Goal: Task Accomplishment & Management: Complete application form

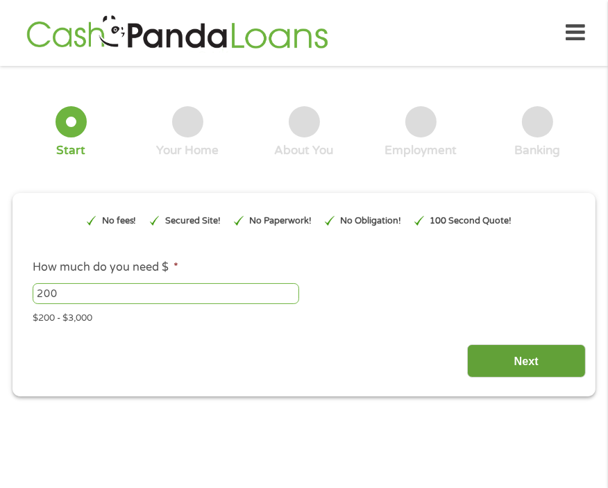
scroll to position [7, 0]
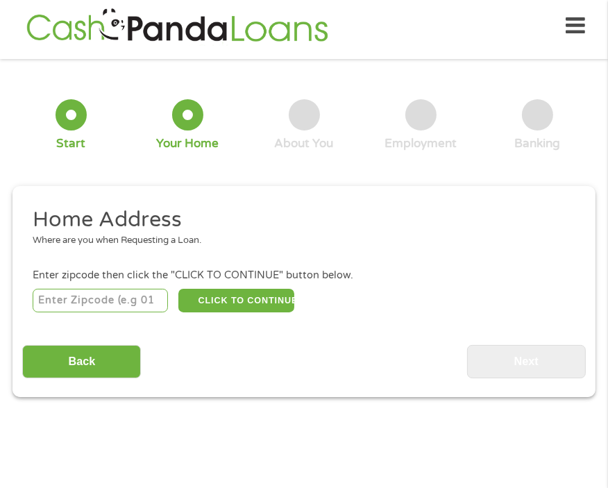
drag, startPoint x: 38, startPoint y: 296, endPoint x: 97, endPoint y: 302, distance: 59.3
click at [38, 296] on input "number" at bounding box center [101, 301] width 136 height 24
type input "30083"
select select "[US_STATE]"
type input "30083"
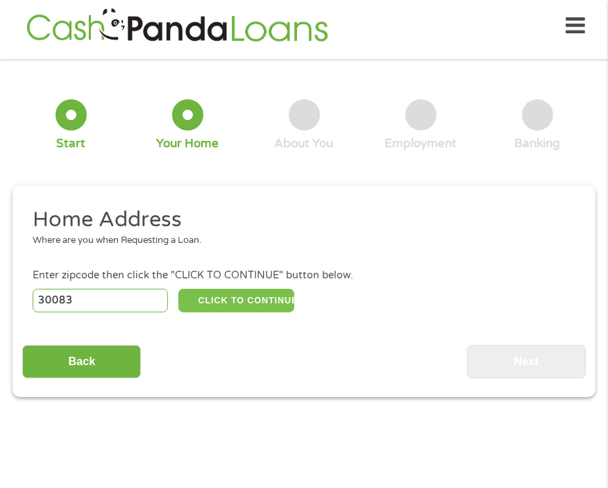
click at [237, 296] on button "CLICK TO CONTINUE" at bounding box center [236, 301] width 116 height 24
type input "30083"
type input "Stone Mountain"
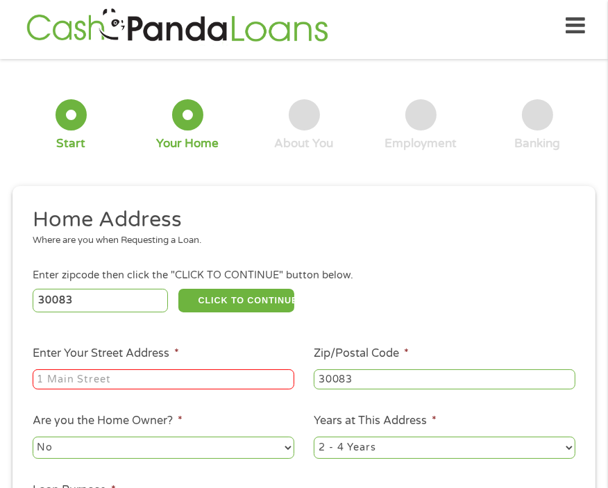
click at [108, 376] on input "Enter Your Street Address *" at bounding box center [164, 379] width 262 height 21
type input "[STREET_ADDRESS][PERSON_NAME]"
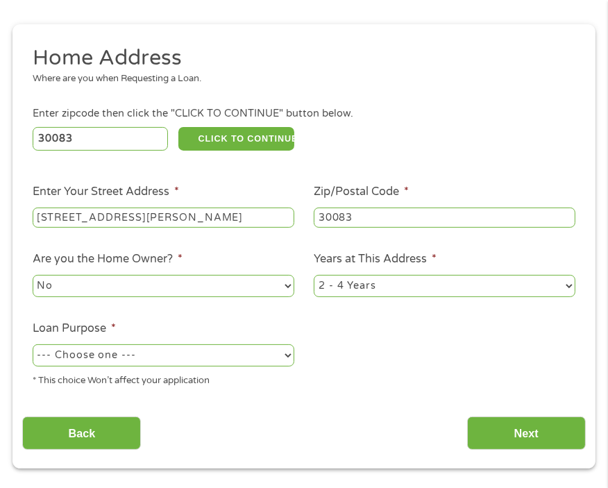
scroll to position [215, 0]
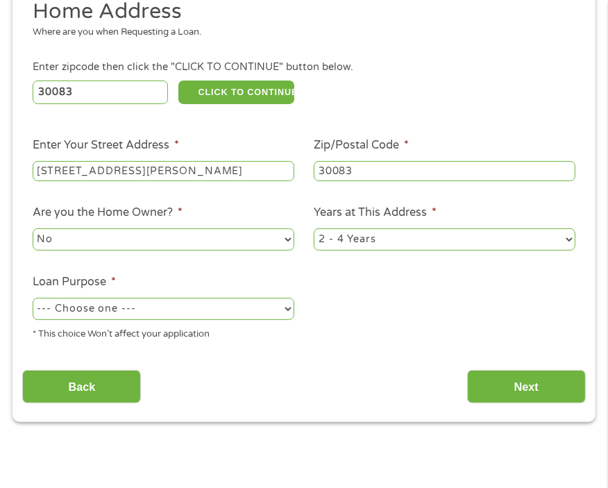
click at [135, 310] on select "--- Choose one --- Pay Bills Debt Consolidation Home Improvement Major Purchase…" at bounding box center [164, 309] width 262 height 22
select select "other"
click at [33, 298] on select "--- Choose one --- Pay Bills Debt Consolidation Home Improvement Major Purchase…" at bounding box center [164, 309] width 262 height 22
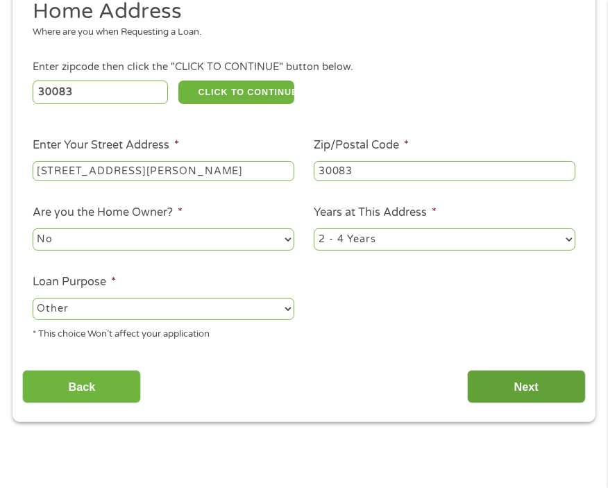
click at [532, 380] on input "Next" at bounding box center [526, 387] width 119 height 34
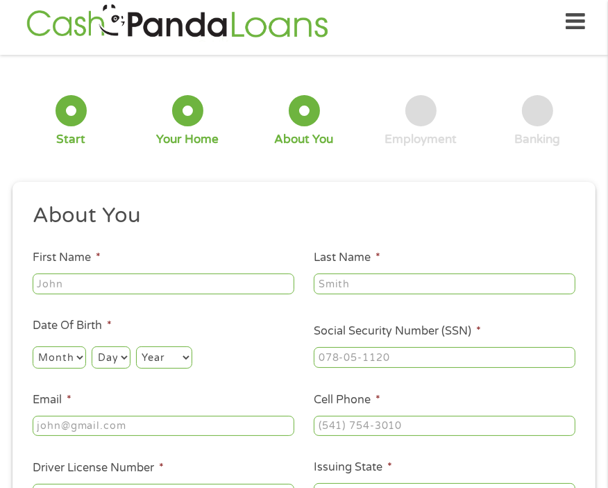
scroll to position [7, 0]
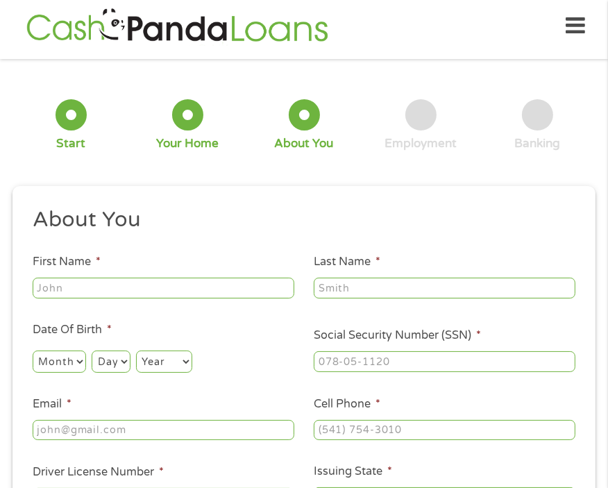
click at [106, 273] on li "First Name *" at bounding box center [163, 276] width 282 height 47
drag, startPoint x: 96, startPoint y: 287, endPoint x: 99, endPoint y: 296, distance: 10.1
click at [96, 287] on input "First Name *" at bounding box center [164, 288] width 262 height 21
type input "[PERSON_NAME]"
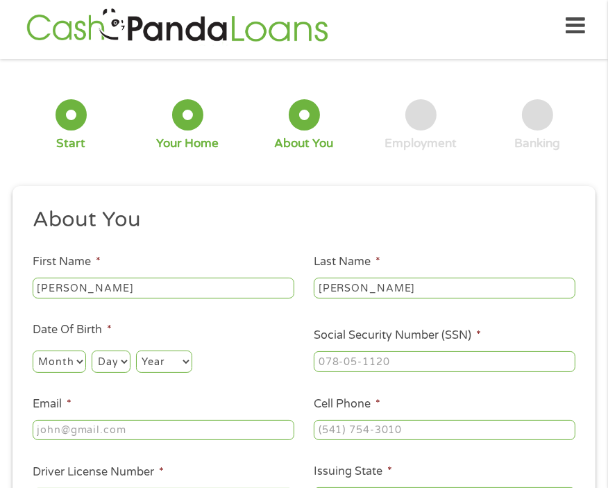
type input "[PERSON_NAME][EMAIL_ADDRESS][PERSON_NAME][DOMAIN_NAME]"
type input "[PHONE_NUMBER]"
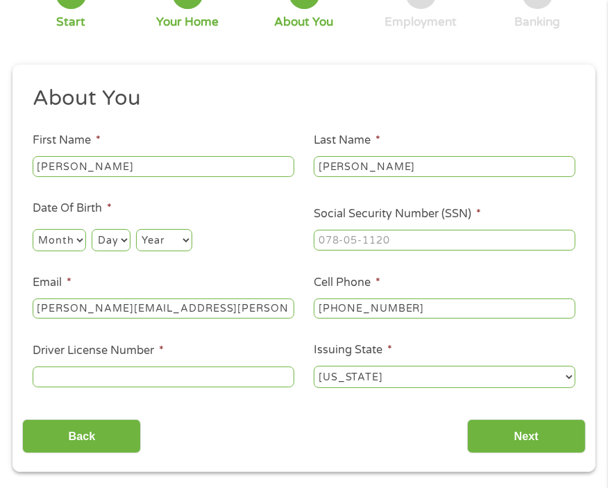
scroll to position [146, 0]
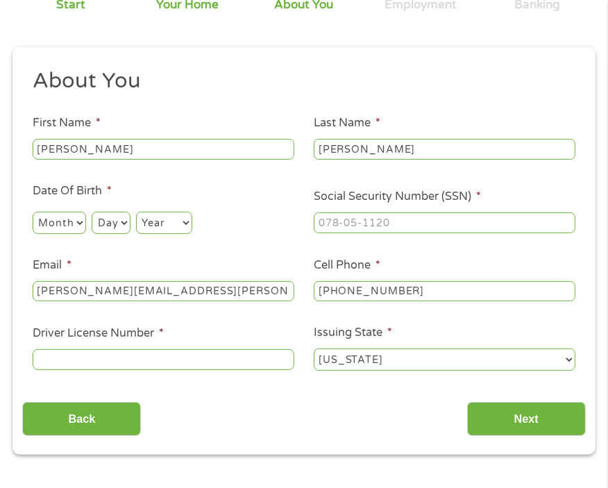
click at [71, 226] on select "Month 1 2 3 4 5 6 7 8 9 10 11 12" at bounding box center [59, 223] width 53 height 22
select select "11"
click at [33, 212] on select "Month 1 2 3 4 5 6 7 8 9 10 11 12" at bounding box center [59, 223] width 53 height 22
click at [110, 221] on select "Day 1 2 3 4 5 6 7 8 9 10 11 12 13 14 15 16 17 18 19 20 21 22 23 24 25 26 27 28 …" at bounding box center [111, 223] width 38 height 22
select select "28"
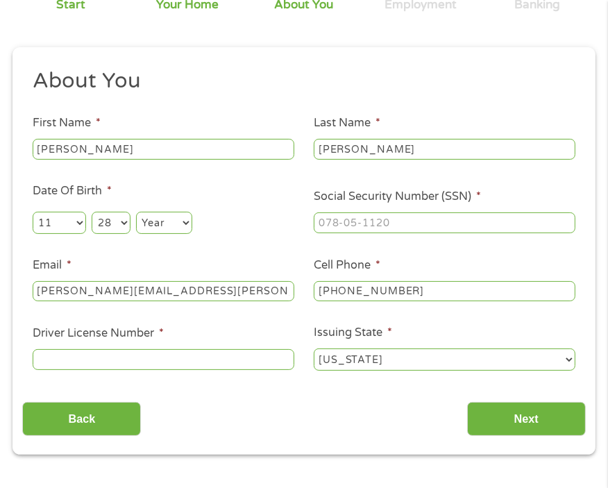
click at [92, 212] on select "Day 1 2 3 4 5 6 7 8 9 10 11 12 13 14 15 16 17 18 19 20 21 22 23 24 25 26 27 28 …" at bounding box center [111, 223] width 38 height 22
click at [158, 217] on select "Year [DATE] 2006 2005 2004 2003 2002 2001 2000 1999 1998 1997 1996 1995 1994 19…" at bounding box center [164, 223] width 56 height 22
select select "1971"
click at [136, 212] on select "Year [DATE] 2006 2005 2004 2003 2002 2001 2000 1999 1998 1997 1996 1995 1994 19…" at bounding box center [164, 223] width 56 height 22
click at [357, 217] on input "___-__-____" at bounding box center [445, 222] width 262 height 21
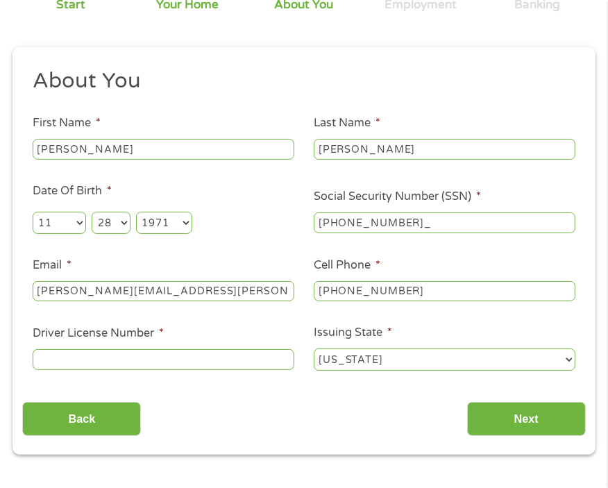
type input "261-81-9803"
drag, startPoint x: 142, startPoint y: 288, endPoint x: 200, endPoint y: 294, distance: 58.6
click at [200, 294] on input "[PERSON_NAME][EMAIL_ADDRESS][PERSON_NAME][DOMAIN_NAME]" at bounding box center [164, 291] width 262 height 21
type input "[PERSON_NAME][EMAIL_ADDRESS][PERSON_NAME][DOMAIN_NAME]"
click at [160, 353] on input "Driver License Number *" at bounding box center [164, 359] width 262 height 21
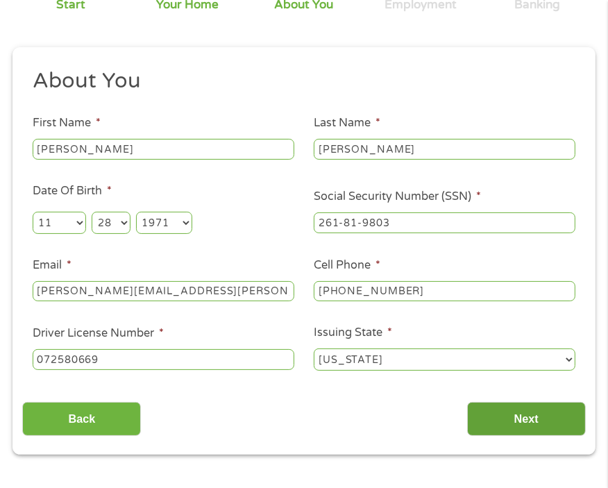
type input "072580669"
click at [524, 421] on input "Next" at bounding box center [526, 419] width 119 height 34
click at [525, 414] on input "Next" at bounding box center [526, 419] width 119 height 34
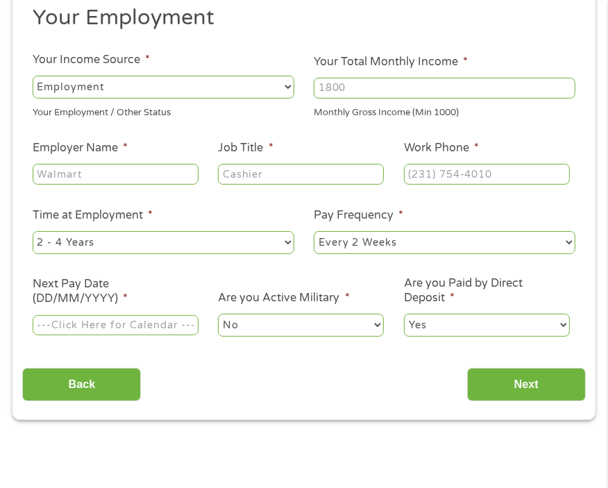
scroll to position [215, 0]
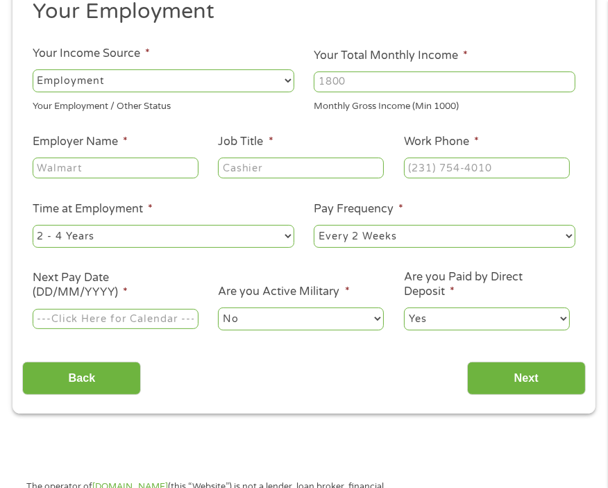
click at [353, 84] on input "Your Total Monthly Income *" at bounding box center [445, 81] width 262 height 21
click at [289, 66] on ul "Your Employment Your Income Source * --- Choose one --- Employment [DEMOGRAPHIC…" at bounding box center [303, 170] width 563 height 345
type input "3800"
drag, startPoint x: 116, startPoint y: 164, endPoint x: -152, endPoint y: 130, distance: 270.1
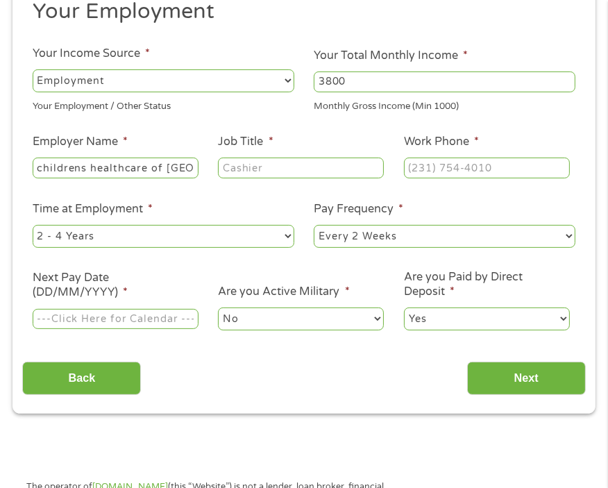
scroll to position [0, 9]
type input "childrens healthcare of [GEOGRAPHIC_DATA]"
click at [283, 160] on input "Job Title *" at bounding box center [301, 168] width 166 height 21
type input "financial counselor"
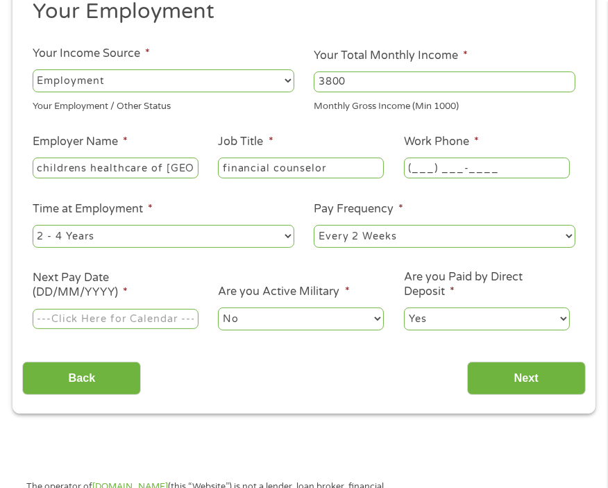
click at [421, 168] on input "(___) ___-____" at bounding box center [487, 168] width 166 height 21
click at [419, 170] on input "(_40) 478-5434" at bounding box center [487, 168] width 166 height 21
click at [486, 171] on input "(404) 785-434_" at bounding box center [487, 168] width 166 height 21
type input "[PHONE_NUMBER]"
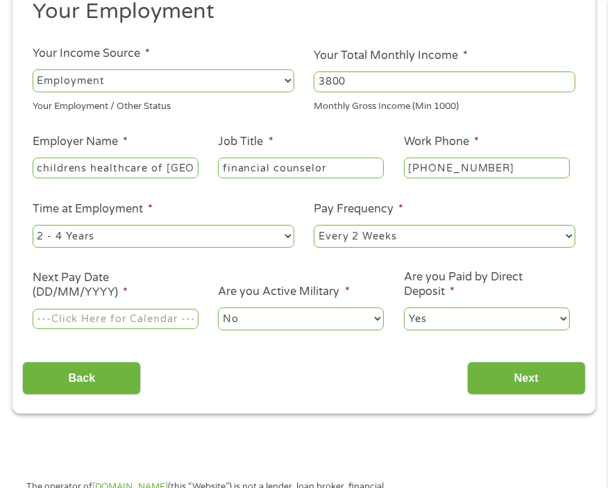
click at [145, 317] on input "Next Pay Date (DD/MM/YYYY) *" at bounding box center [116, 319] width 166 height 21
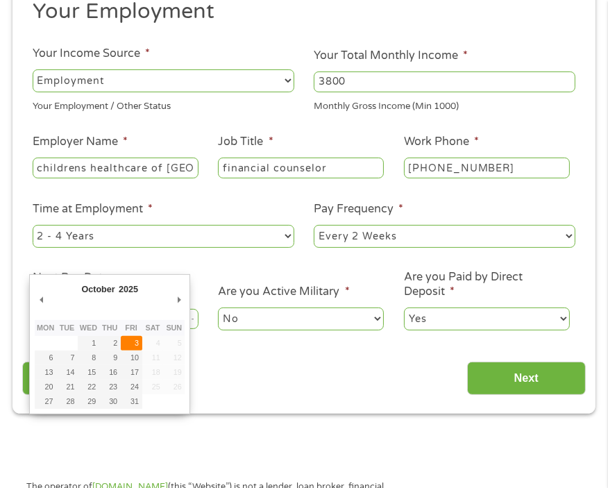
type input "[DATE]"
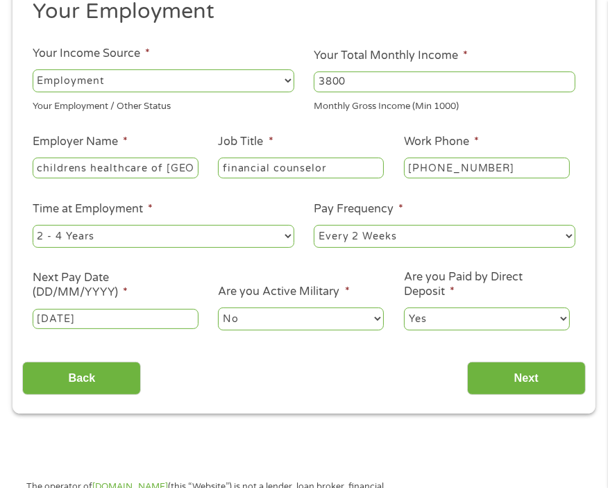
click at [441, 314] on select "Yes No" at bounding box center [487, 318] width 166 height 22
click at [404, 307] on select "Yes No" at bounding box center [487, 318] width 166 height 22
click at [523, 385] on input "Next" at bounding box center [526, 379] width 119 height 34
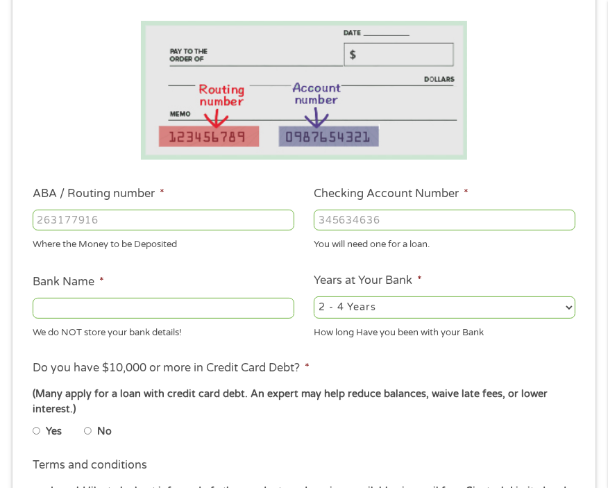
scroll to position [285, 0]
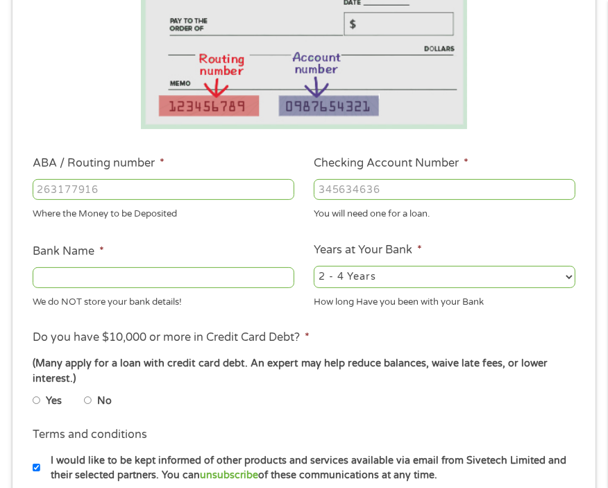
click at [57, 187] on input "ABA / Routing number *" at bounding box center [164, 189] width 262 height 21
type input "061000227"
type input "[PERSON_NAME] FARGO BANK"
type input "061000227"
click at [333, 194] on input "Checking Account Number *" at bounding box center [445, 189] width 262 height 21
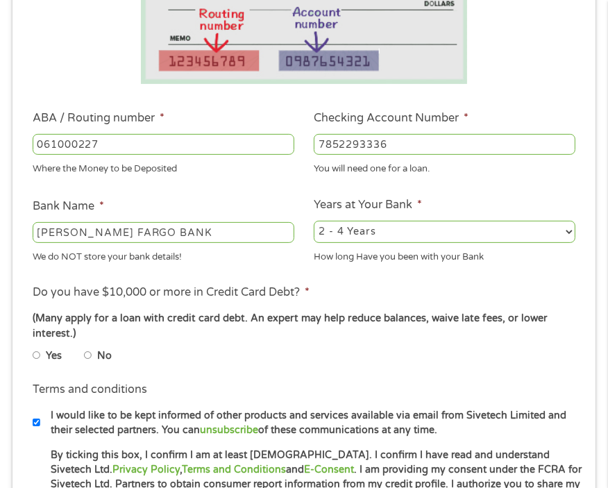
scroll to position [423, 0]
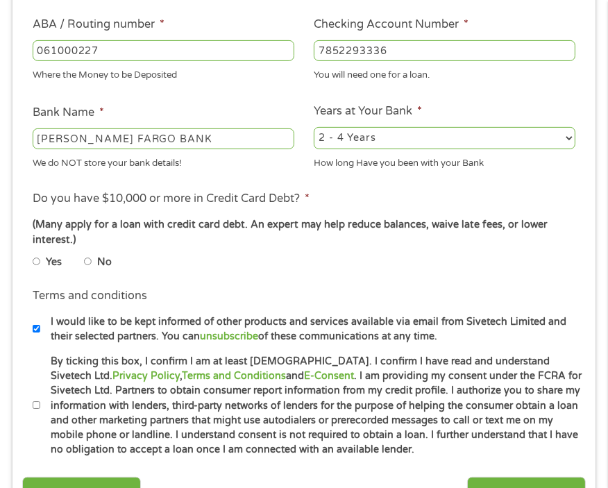
type input "7852293336"
click at [88, 262] on input "No" at bounding box center [88, 261] width 8 height 17
radio input "true"
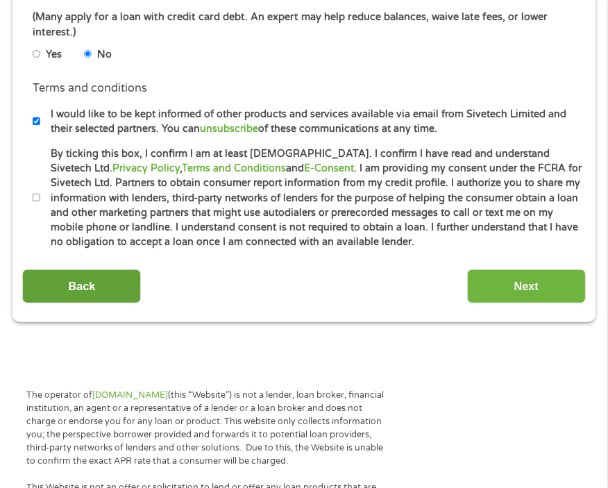
scroll to position [632, 0]
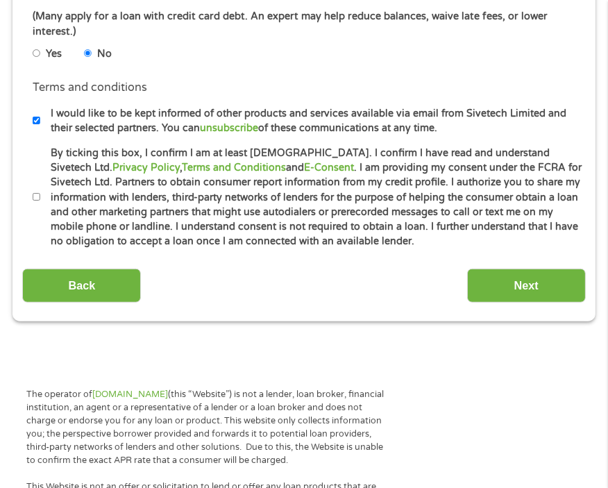
click at [33, 200] on input "By ticking this box, I confirm I am at least [DEMOGRAPHIC_DATA]. I confirm I ha…" at bounding box center [37, 197] width 8 height 17
checkbox input "true"
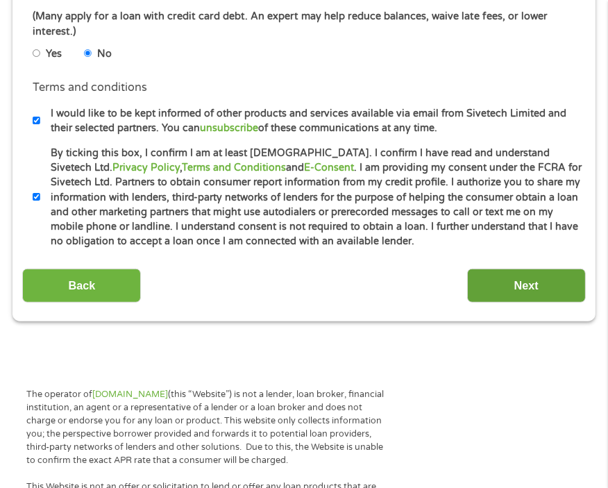
click at [524, 285] on input "Next" at bounding box center [526, 286] width 119 height 34
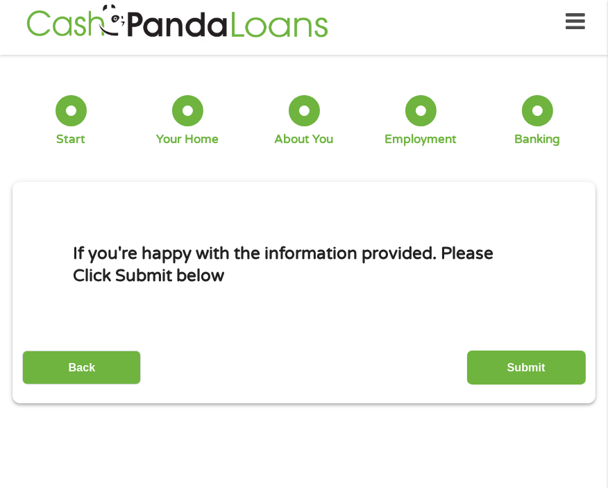
scroll to position [7, 0]
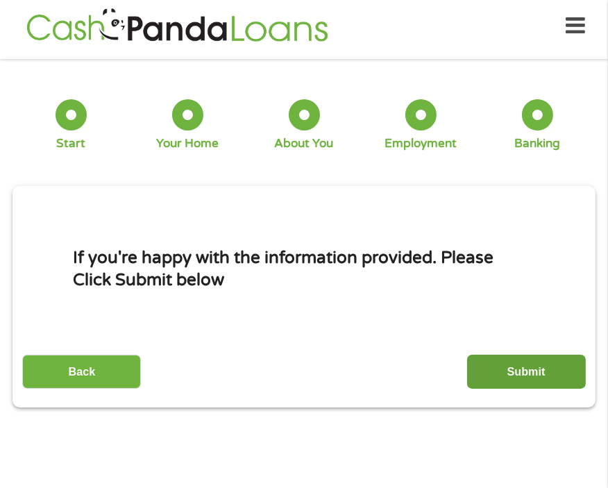
click at [539, 369] on input "Submit" at bounding box center [526, 372] width 119 height 34
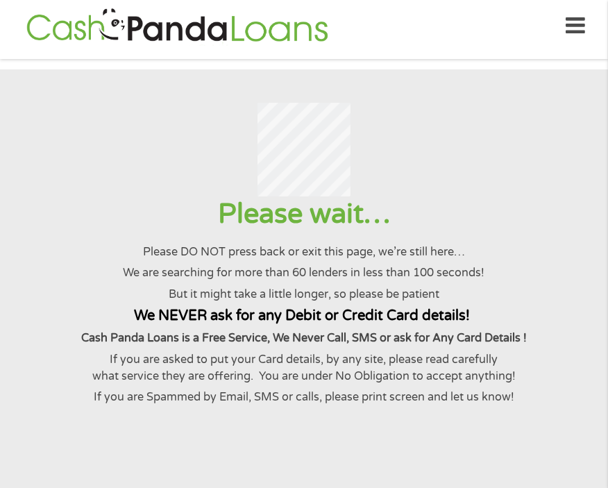
scroll to position [0, 0]
